Goal: Task Accomplishment & Management: Manage account settings

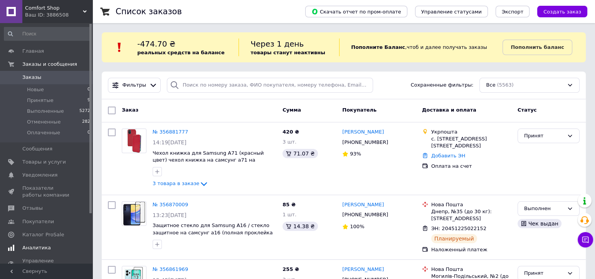
click at [35, 245] on span "Аналитика" at bounding box center [36, 248] width 29 height 7
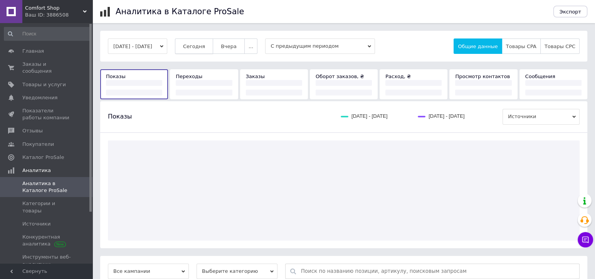
click at [200, 44] on span "Сегодня" at bounding box center [194, 47] width 22 height 6
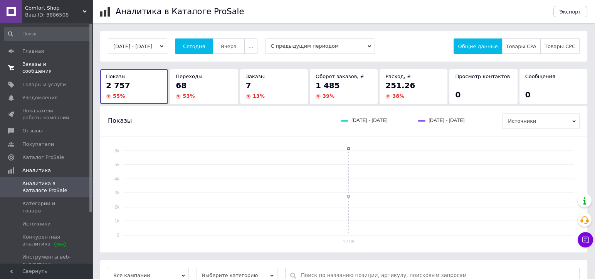
drag, startPoint x: 51, startPoint y: 67, endPoint x: 197, endPoint y: 3, distance: 159.4
click at [52, 67] on span "Заказы и сообщения" at bounding box center [46, 68] width 49 height 14
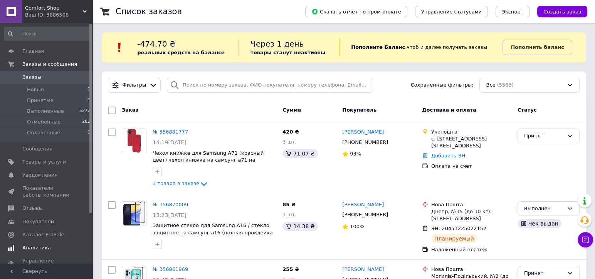
click at [41, 244] on link "Аналитика" at bounding box center [47, 247] width 95 height 13
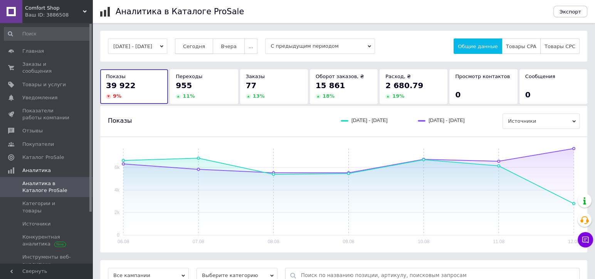
click at [205, 47] on span "Сегодня" at bounding box center [194, 47] width 22 height 6
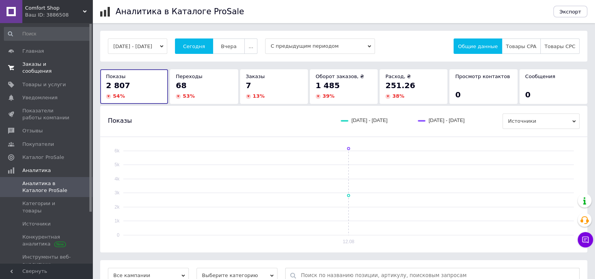
drag, startPoint x: 52, startPoint y: 62, endPoint x: 157, endPoint y: 4, distance: 120.0
click at [52, 62] on span "Заказы и сообщения" at bounding box center [46, 68] width 49 height 14
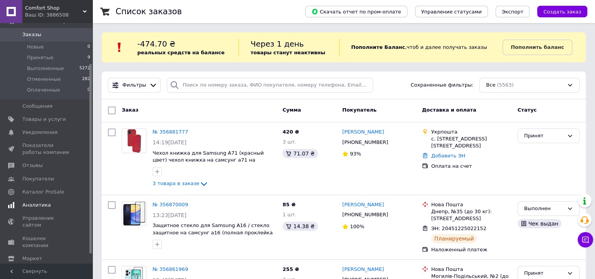
scroll to position [51, 0]
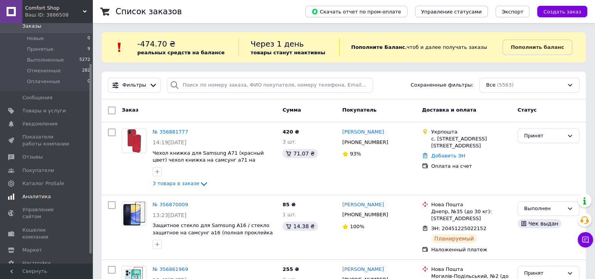
click at [37, 196] on span "Аналитика" at bounding box center [36, 196] width 29 height 7
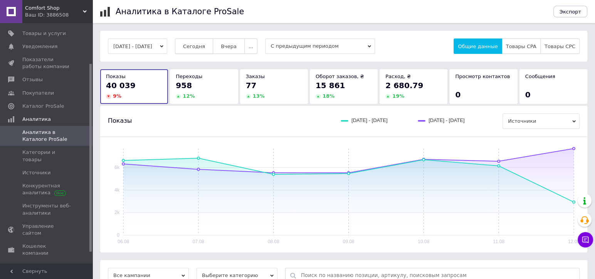
click at [201, 46] on span "Сегодня" at bounding box center [194, 47] width 22 height 6
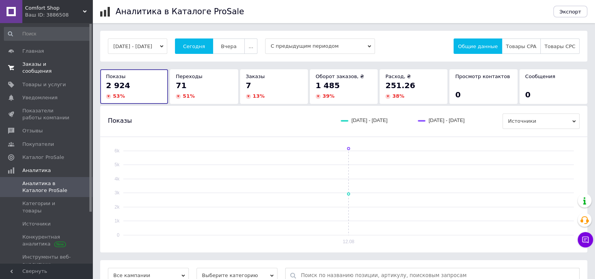
click at [30, 69] on link "Заказы и сообщения 0 0" at bounding box center [47, 68] width 95 height 20
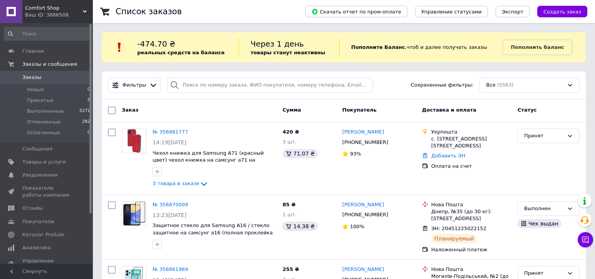
click at [76, 81] on link "Заказы 0" at bounding box center [47, 77] width 95 height 13
click at [80, 4] on div "Comfort Shop Ваш ID: 3886508" at bounding box center [57, 11] width 70 height 23
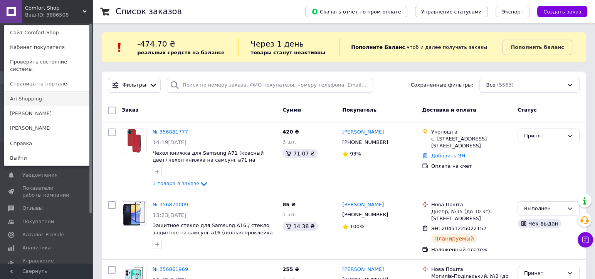
click at [40, 92] on link "Ari Shopping" at bounding box center [46, 99] width 85 height 15
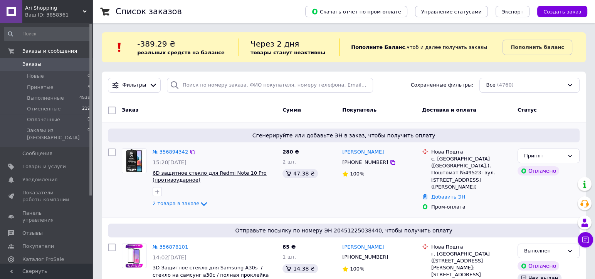
click at [242, 174] on span "6D защитное стекло для Redmi Note 10 Pro (противоударное)" at bounding box center [210, 176] width 114 height 13
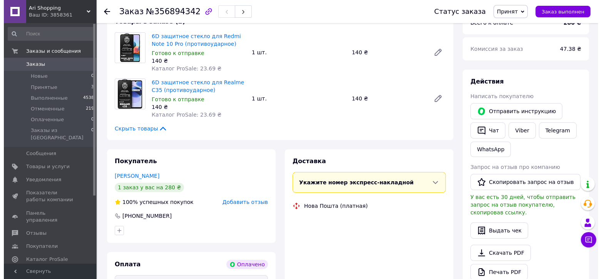
scroll to position [103, 0]
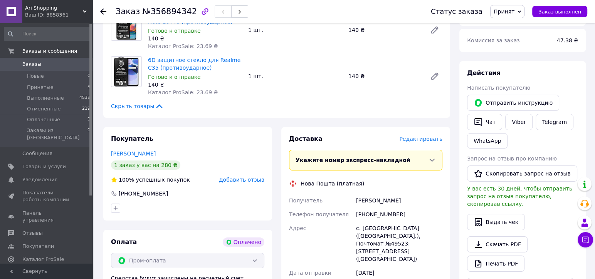
click at [432, 137] on span "Редактировать" at bounding box center [420, 139] width 43 height 6
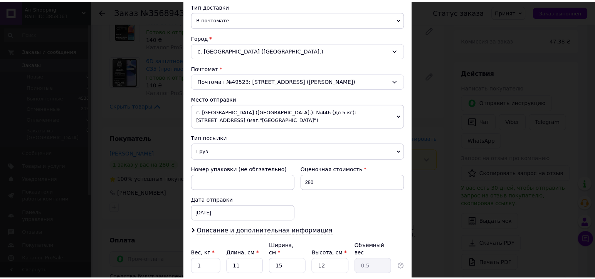
scroll to position [230, 0]
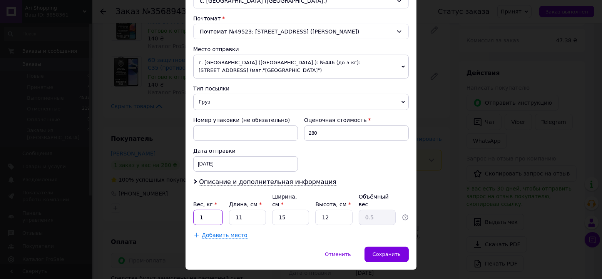
click at [213, 210] on input "1" at bounding box center [208, 217] width 30 height 15
type input "0.2"
click at [349, 210] on input "12" at bounding box center [333, 217] width 37 height 15
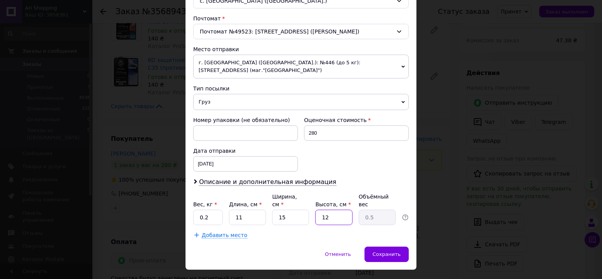
type input "5"
type input "0.21"
type input "5"
click at [409, 247] on div "Отменить   Сохранить" at bounding box center [301, 258] width 231 height 23
click at [405, 247] on div "Сохранить" at bounding box center [387, 254] width 44 height 15
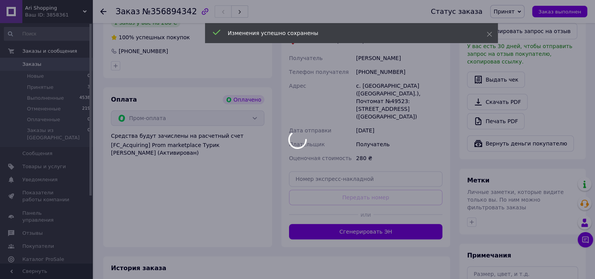
scroll to position [308, 0]
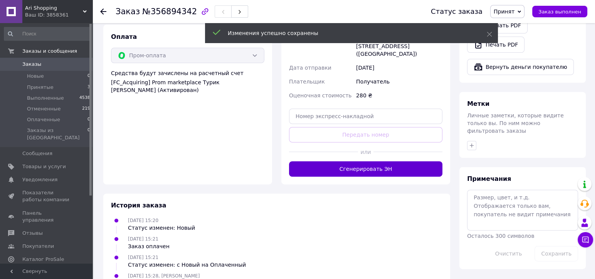
click at [412, 161] on button "Сгенерировать ЭН" at bounding box center [365, 168] width 153 height 15
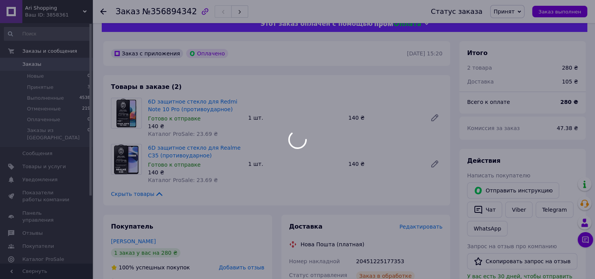
scroll to position [0, 0]
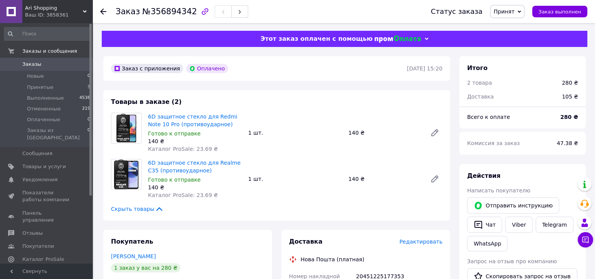
click at [32, 63] on span "Заказы" at bounding box center [31, 64] width 19 height 7
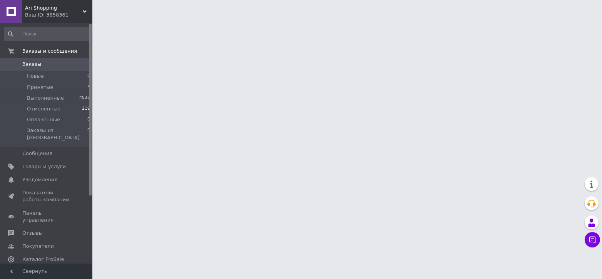
click at [86, 8] on div "Ari Shopping Ваш ID: 3858361" at bounding box center [57, 11] width 70 height 23
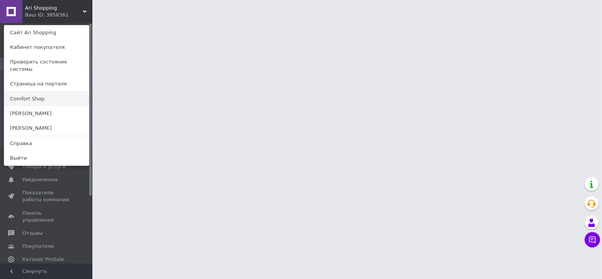
click at [45, 93] on link "Comfort Shop" at bounding box center [46, 99] width 85 height 15
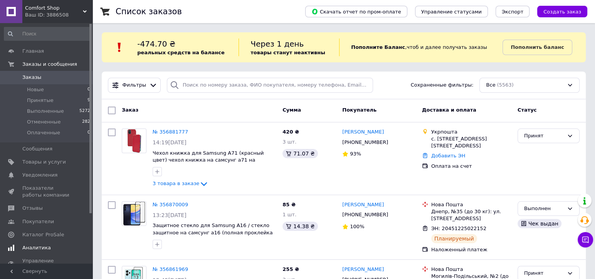
click at [29, 246] on span "Аналитика" at bounding box center [36, 248] width 29 height 7
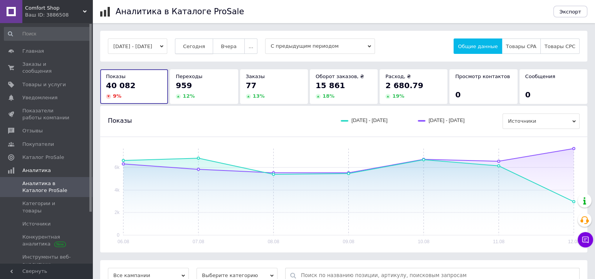
click at [210, 41] on button "Сегодня" at bounding box center [194, 46] width 38 height 15
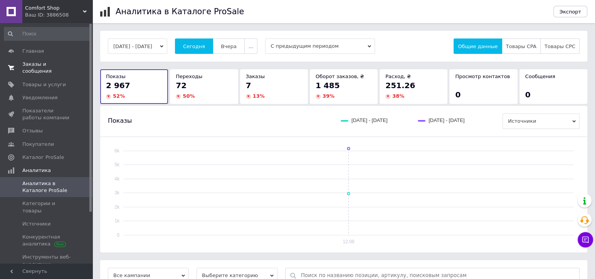
click at [52, 64] on span "Заказы и сообщения" at bounding box center [46, 68] width 49 height 14
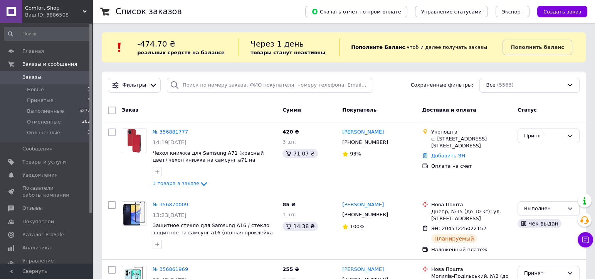
click at [57, 77] on span "Заказы" at bounding box center [46, 77] width 49 height 7
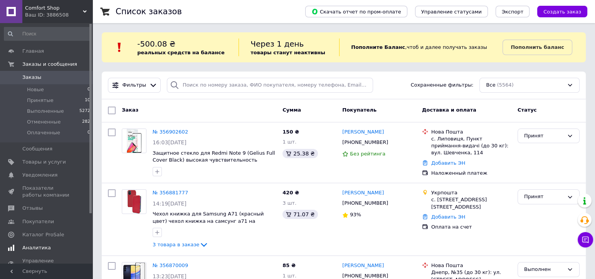
click at [30, 244] on link "Аналитика" at bounding box center [47, 247] width 95 height 13
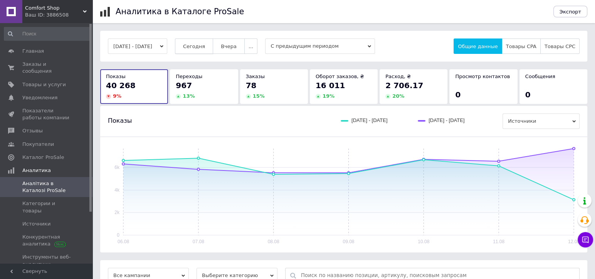
click at [204, 44] on span "Сегодня" at bounding box center [194, 47] width 22 height 6
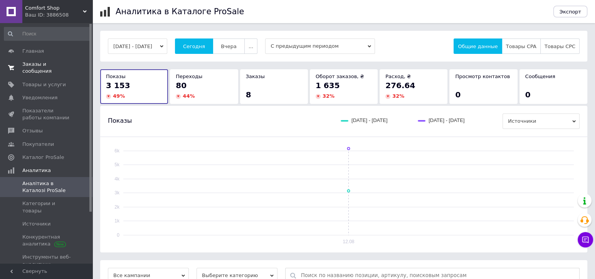
click at [70, 60] on link "Заказы и сообщения 0 0" at bounding box center [47, 68] width 95 height 20
